Goal: Task Accomplishment & Management: Complete application form

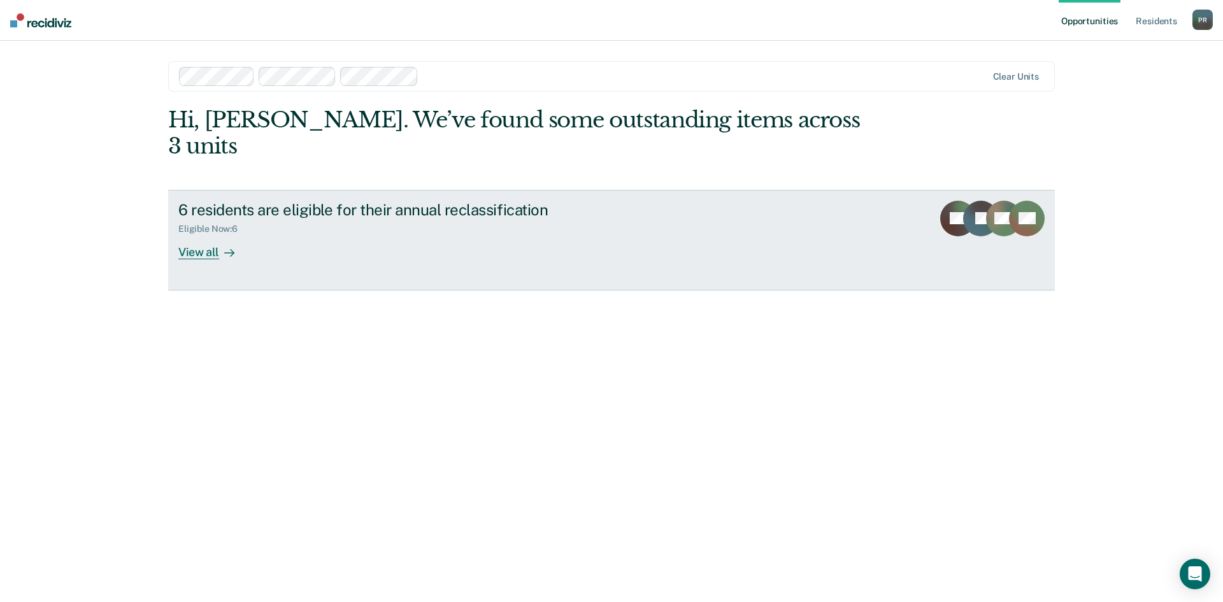
click at [199, 234] on div "View all" at bounding box center [213, 246] width 71 height 25
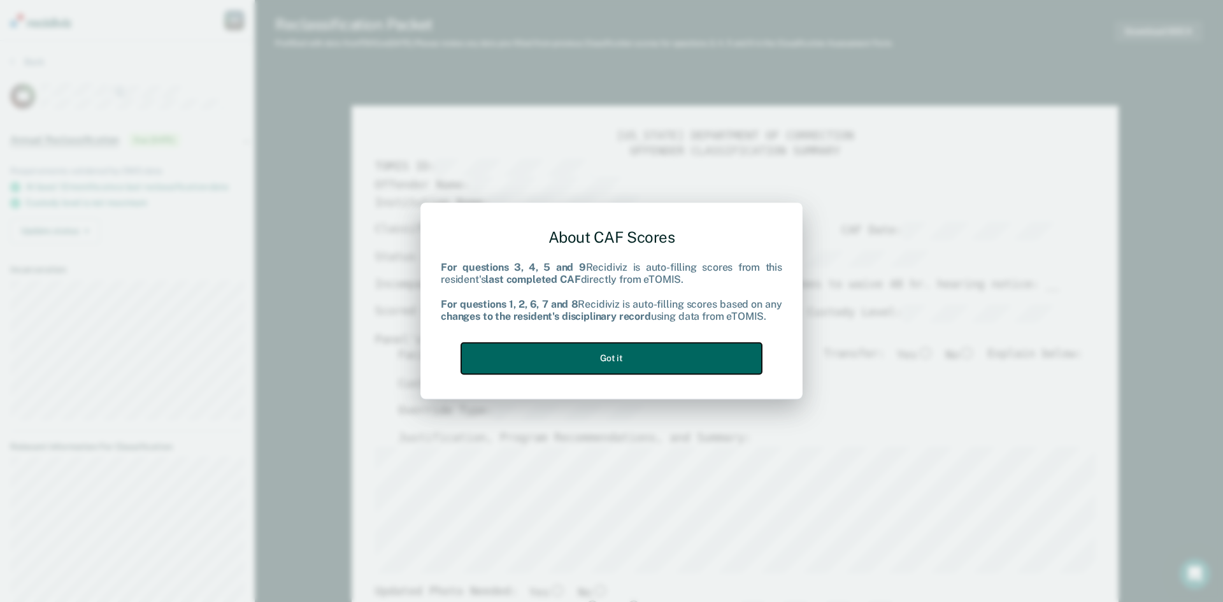
click at [623, 361] on button "Got it" at bounding box center [611, 358] width 301 height 31
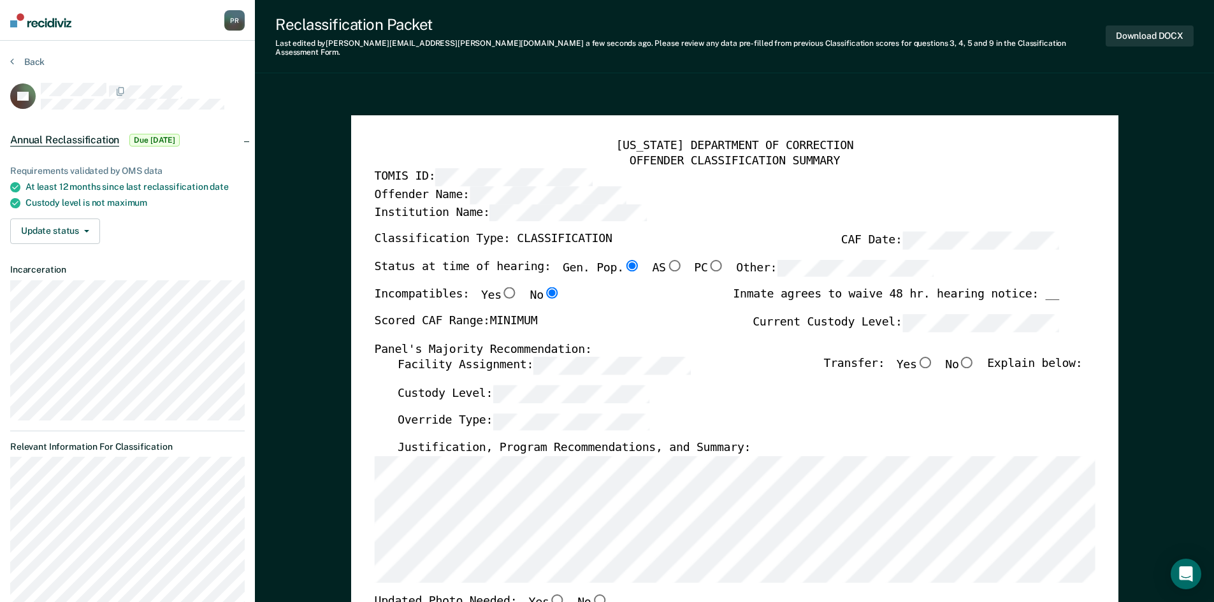
click at [974, 357] on input "No" at bounding box center [966, 362] width 17 height 11
type textarea "x"
radio input "true"
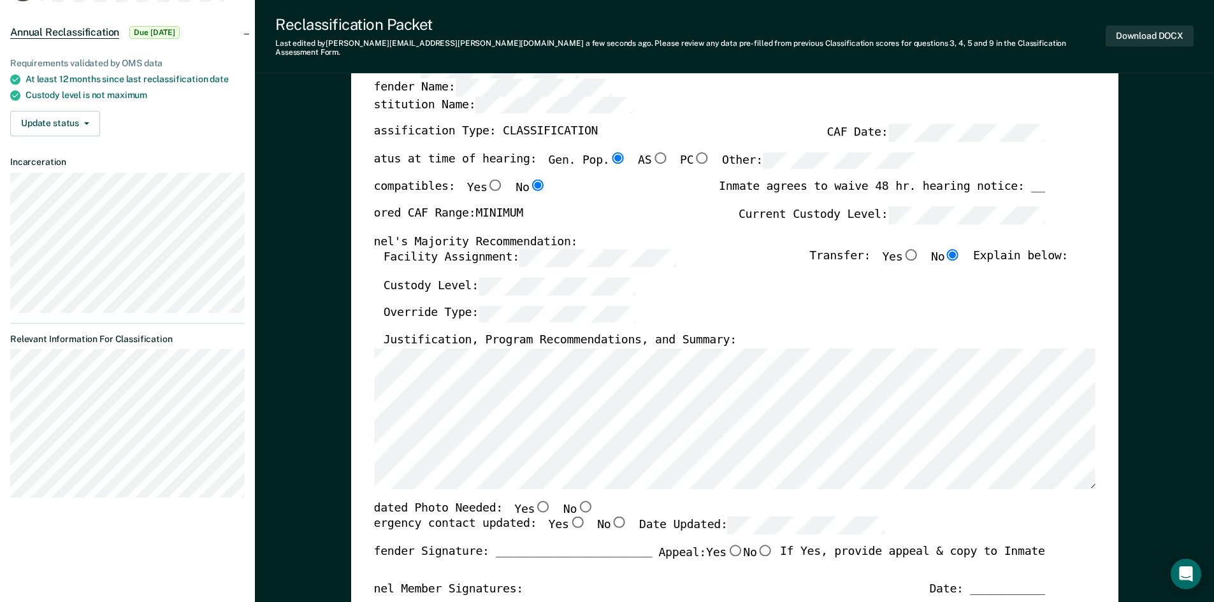
scroll to position [127, 0]
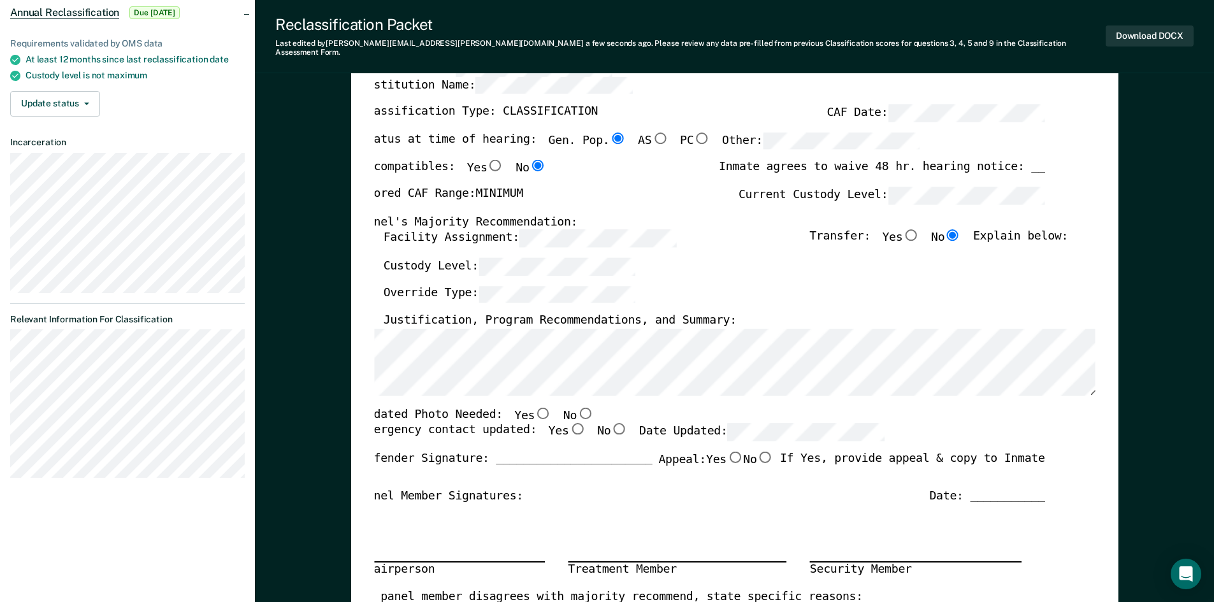
click at [577, 407] on input "No" at bounding box center [585, 412] width 17 height 11
type textarea "x"
radio input "true"
click at [568, 424] on input "Yes" at bounding box center [576, 429] width 17 height 11
type textarea "x"
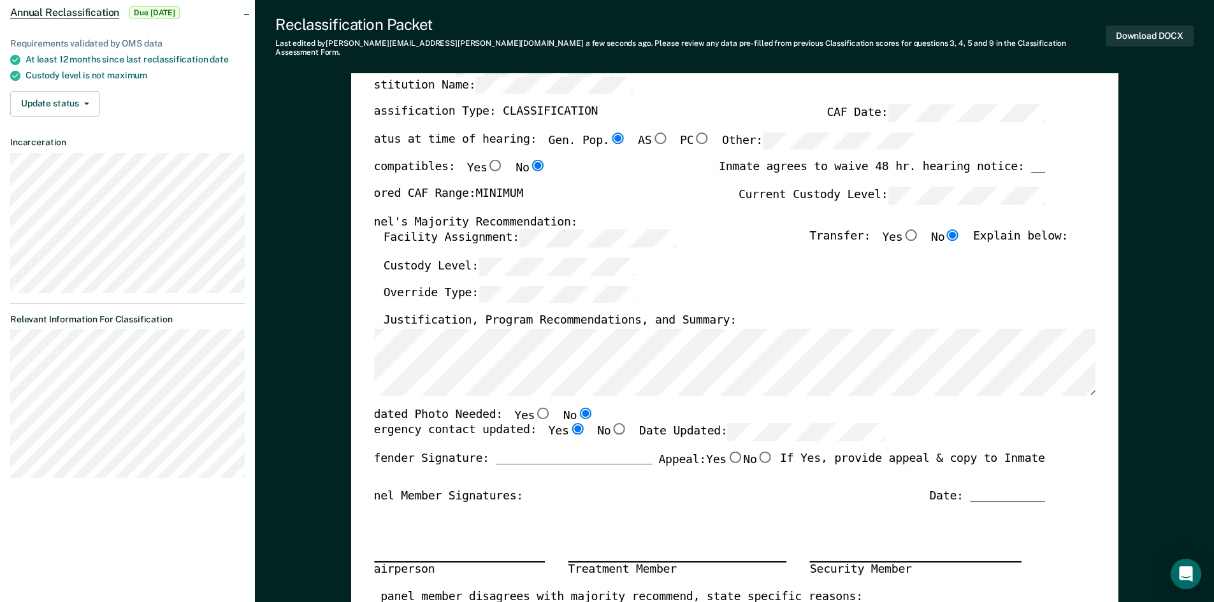
radio input "true"
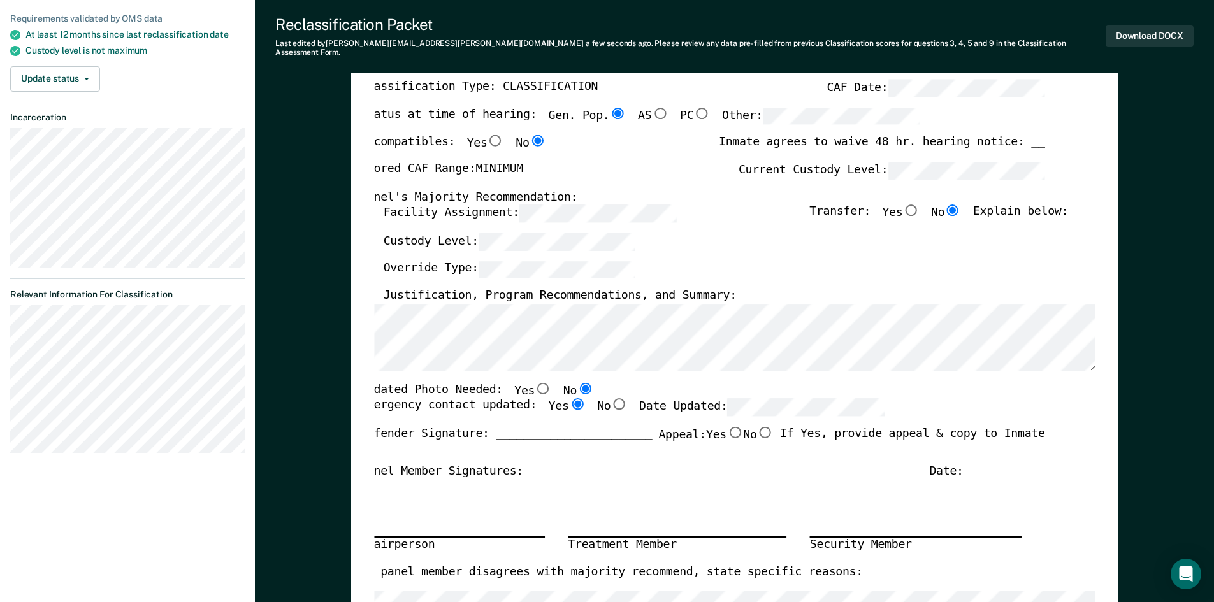
scroll to position [0, 0]
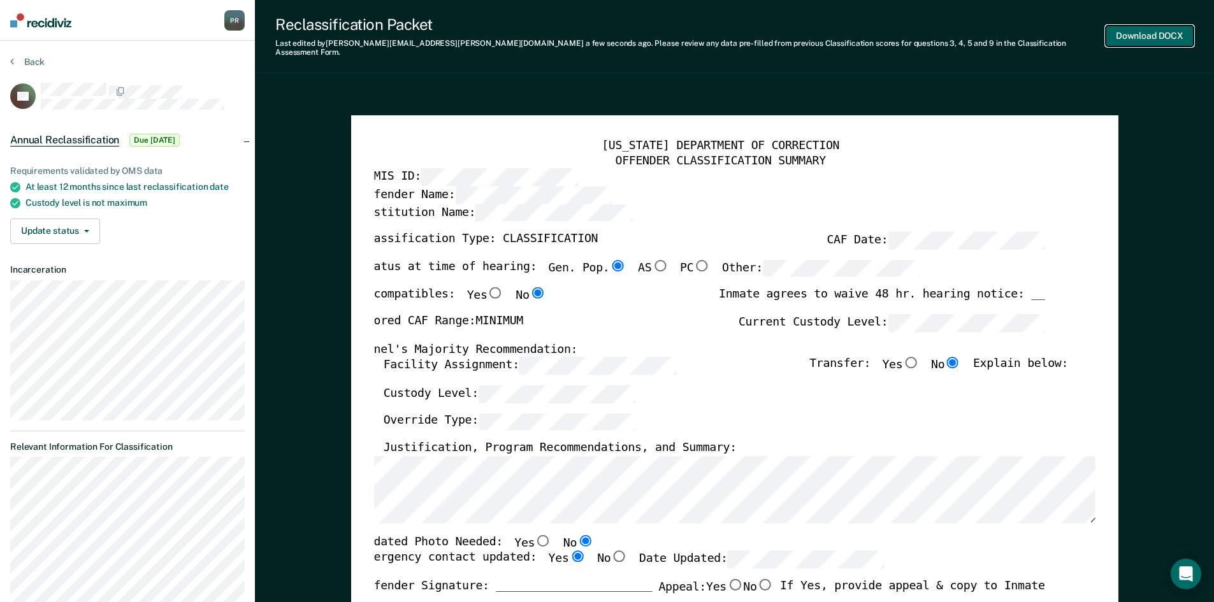
click at [1144, 29] on button "Download DOCX" at bounding box center [1149, 35] width 88 height 21
type textarea "x"
